Goal: Navigation & Orientation: Find specific page/section

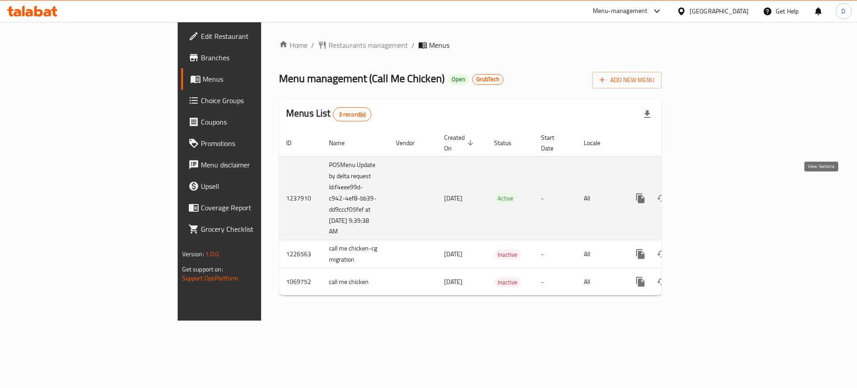
click at [710, 193] on icon "enhanced table" at bounding box center [705, 198] width 11 height 11
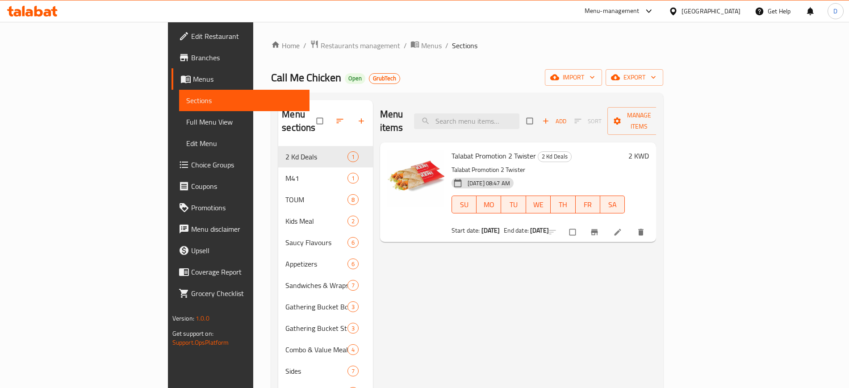
click at [446, 305] on div "Menu items Add Sort Manage items Talabat Promotion 2 Twister 2 Kd Deals Talabat…" at bounding box center [515, 294] width 284 height 388
click at [171, 85] on link "Menus" at bounding box center [240, 78] width 138 height 21
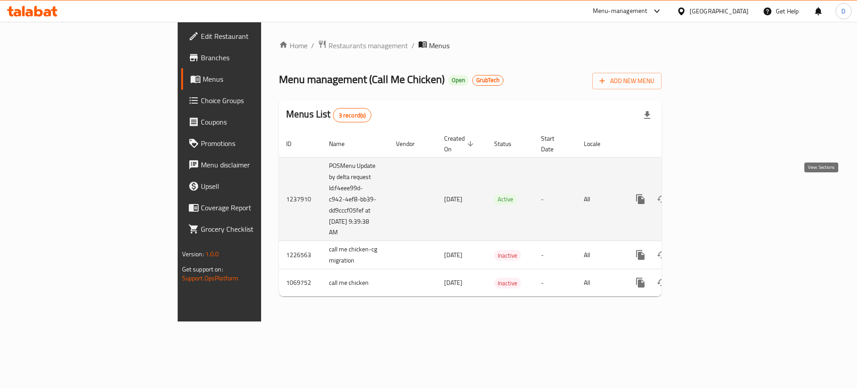
click at [710, 194] on icon "enhanced table" at bounding box center [705, 199] width 11 height 11
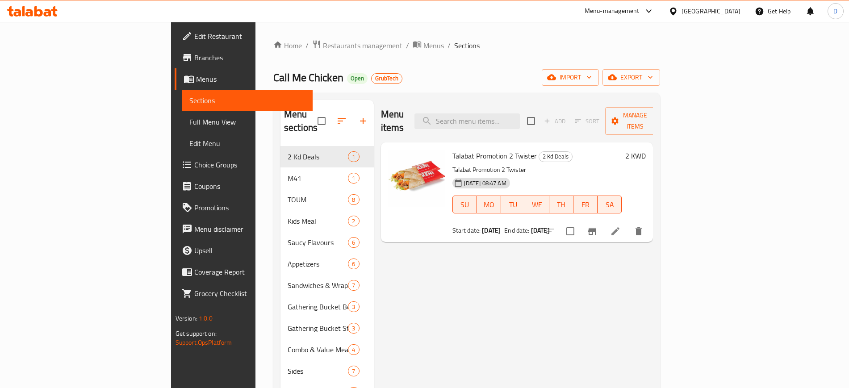
click at [458, 72] on div "Call Me Chicken Open GrubTech import export" at bounding box center [466, 77] width 387 height 17
click at [524, 36] on div "Home / Restaurants management / Menus / Sections Call Me Chicken Open GrubTech …" at bounding box center [466, 267] width 422 height 491
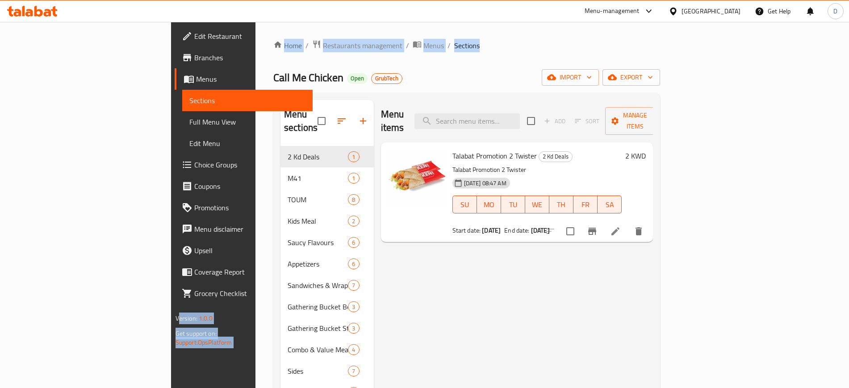
click at [0, 99] on html "​ Menu-management Kuwait Get Help D Edit Restaurant Branches Menus Sections Ful…" at bounding box center [424, 194] width 849 height 388
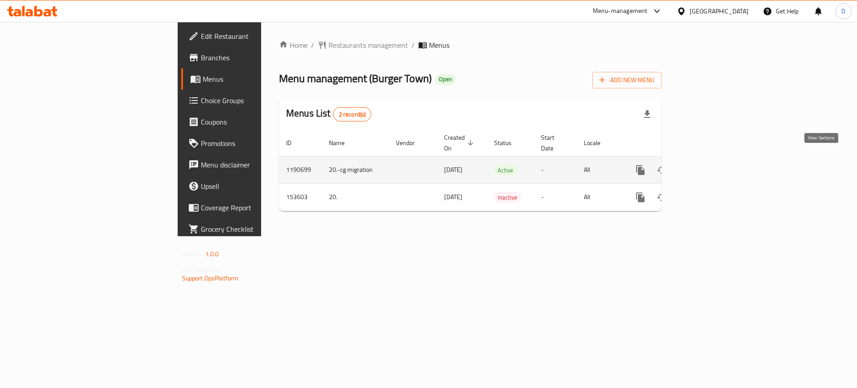
click at [716, 166] on link "enhanced table" at bounding box center [704, 169] width 21 height 21
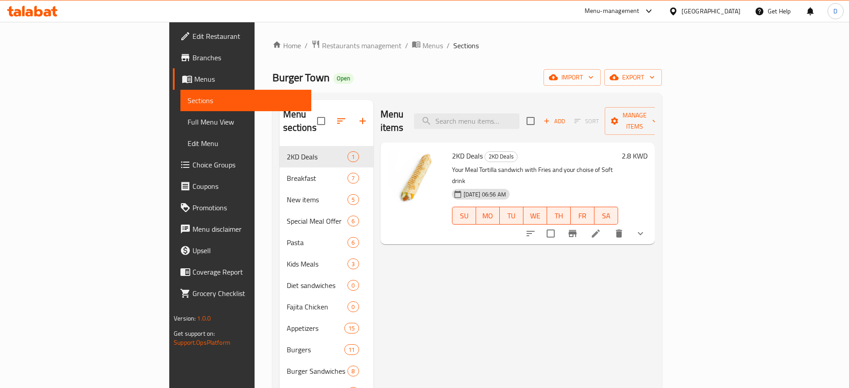
click at [36, 13] on icon at bounding box center [38, 11] width 8 height 11
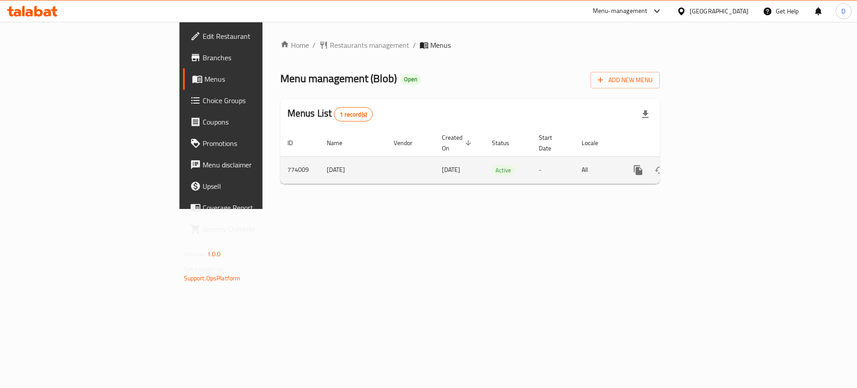
click at [707, 166] on icon "enhanced table" at bounding box center [703, 170] width 8 height 8
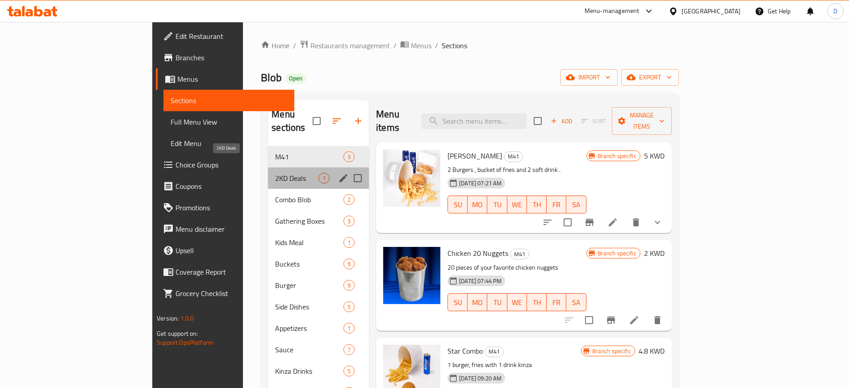
click at [275, 173] on span "2KD Deals" at bounding box center [296, 178] width 43 height 11
